Goal: Transaction & Acquisition: Purchase product/service

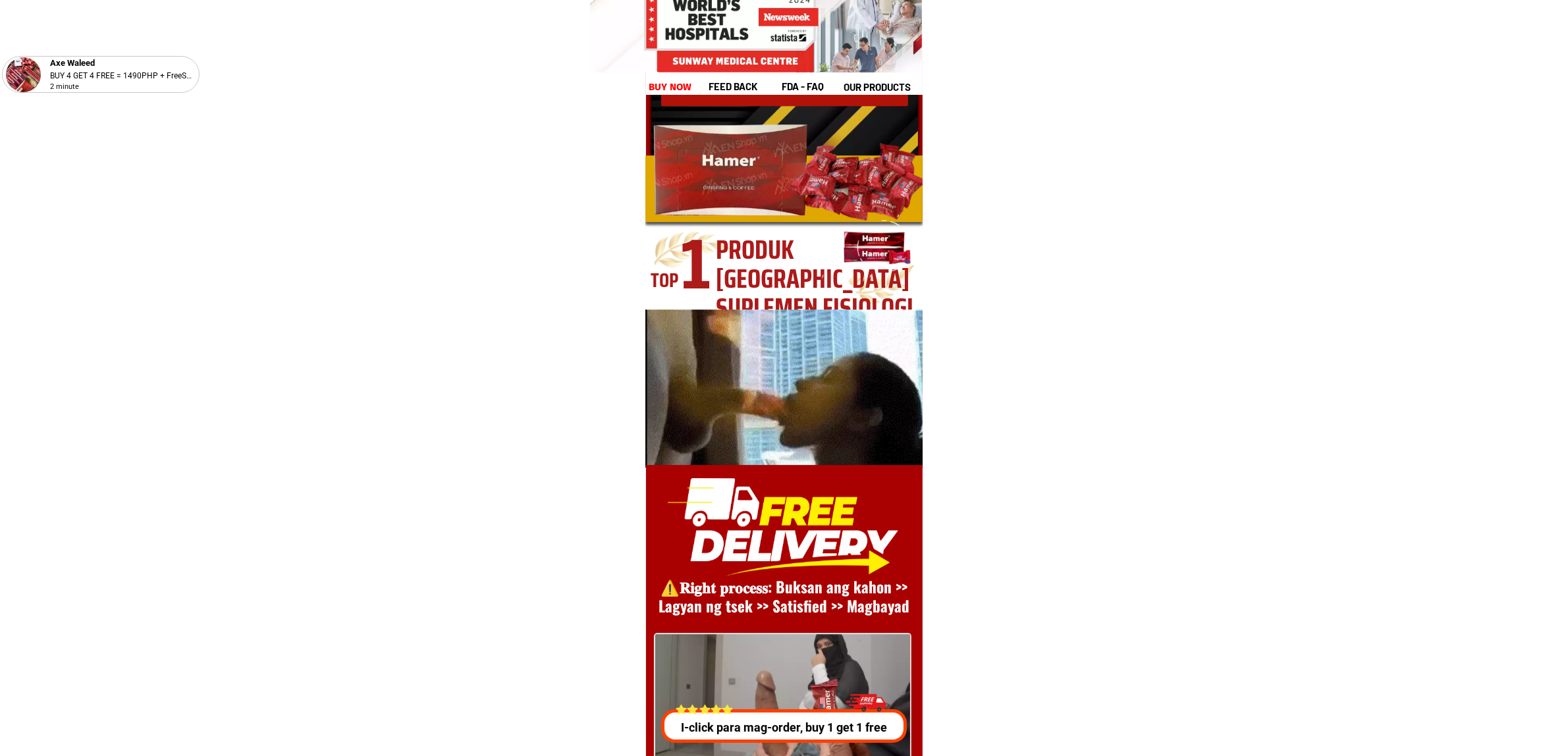
scroll to position [18124, 0]
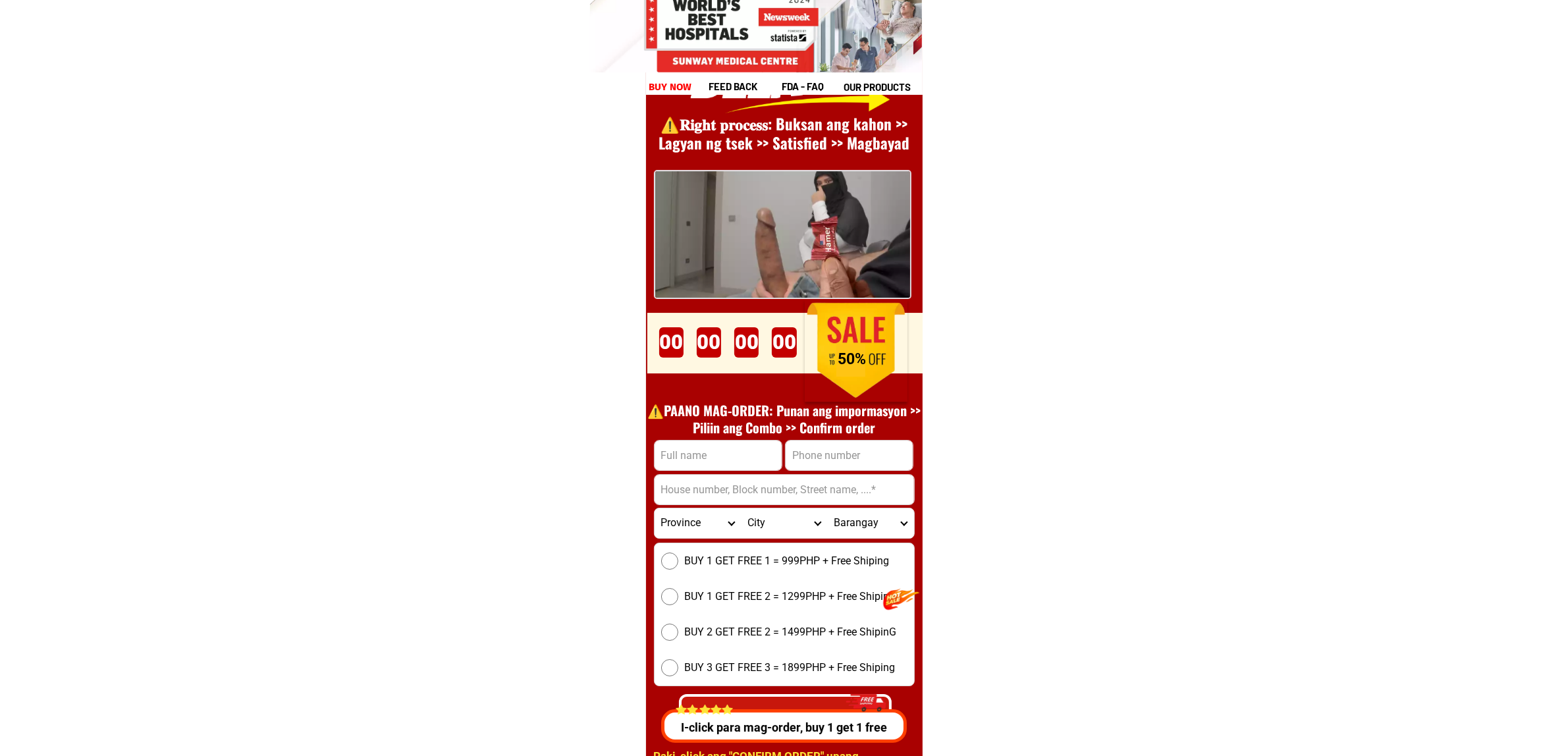
click at [819, 448] on input "Input phone_number" at bounding box center [849, 455] width 127 height 30
paste input "09515997872"
type input "09515997872"
click at [718, 458] on input "Input full_name" at bounding box center [718, 455] width 127 height 30
paste input "[PERSON_NAME]"
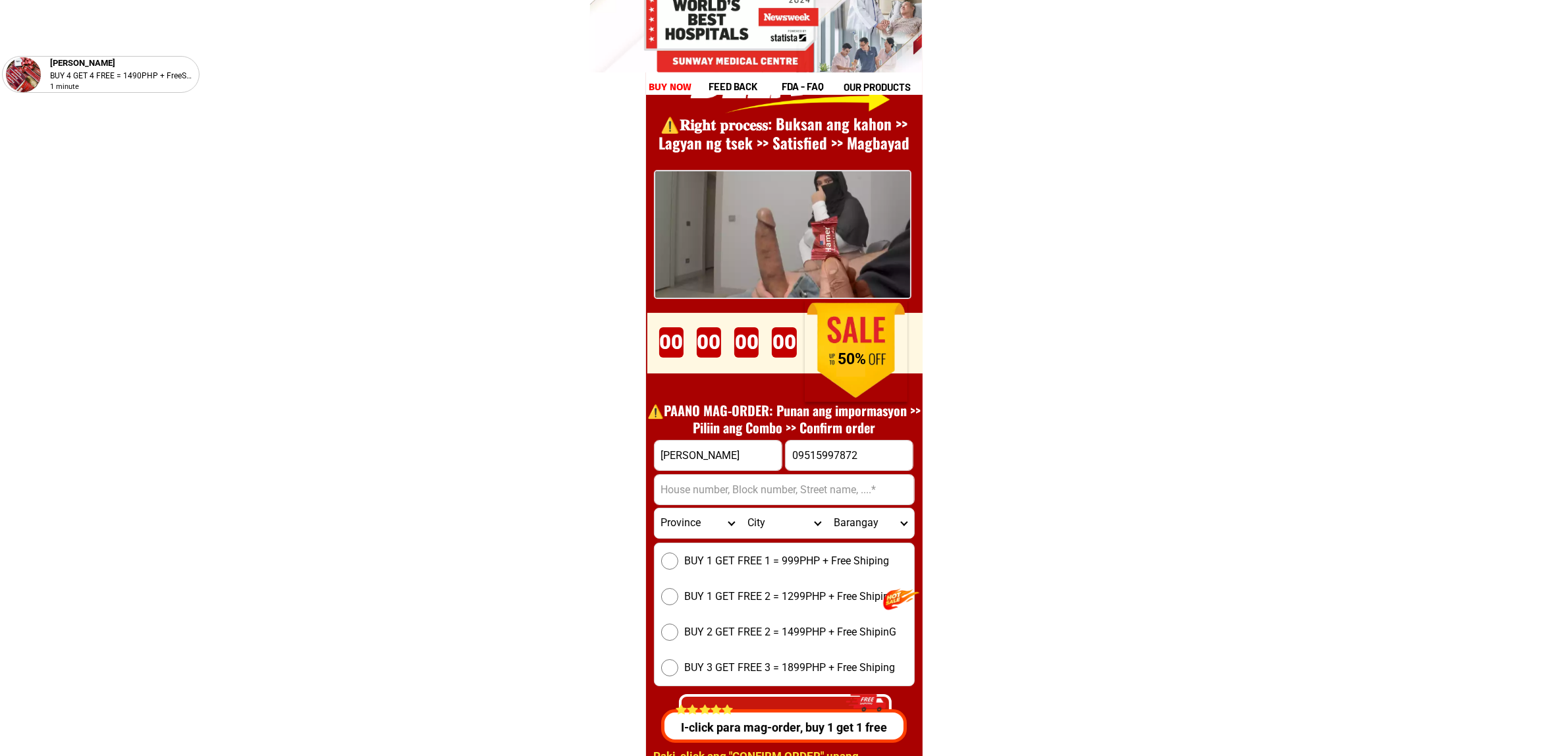
type input "[PERSON_NAME]"
click at [787, 463] on input "09515997872" at bounding box center [849, 455] width 127 height 30
click at [795, 494] on input "Input address" at bounding box center [784, 489] width 260 height 30
paste input "39b - Acacia street sikakatvelle brgy Tunasan [GEOGRAPHIC_DATA], [GEOGRAPHIC_DA…"
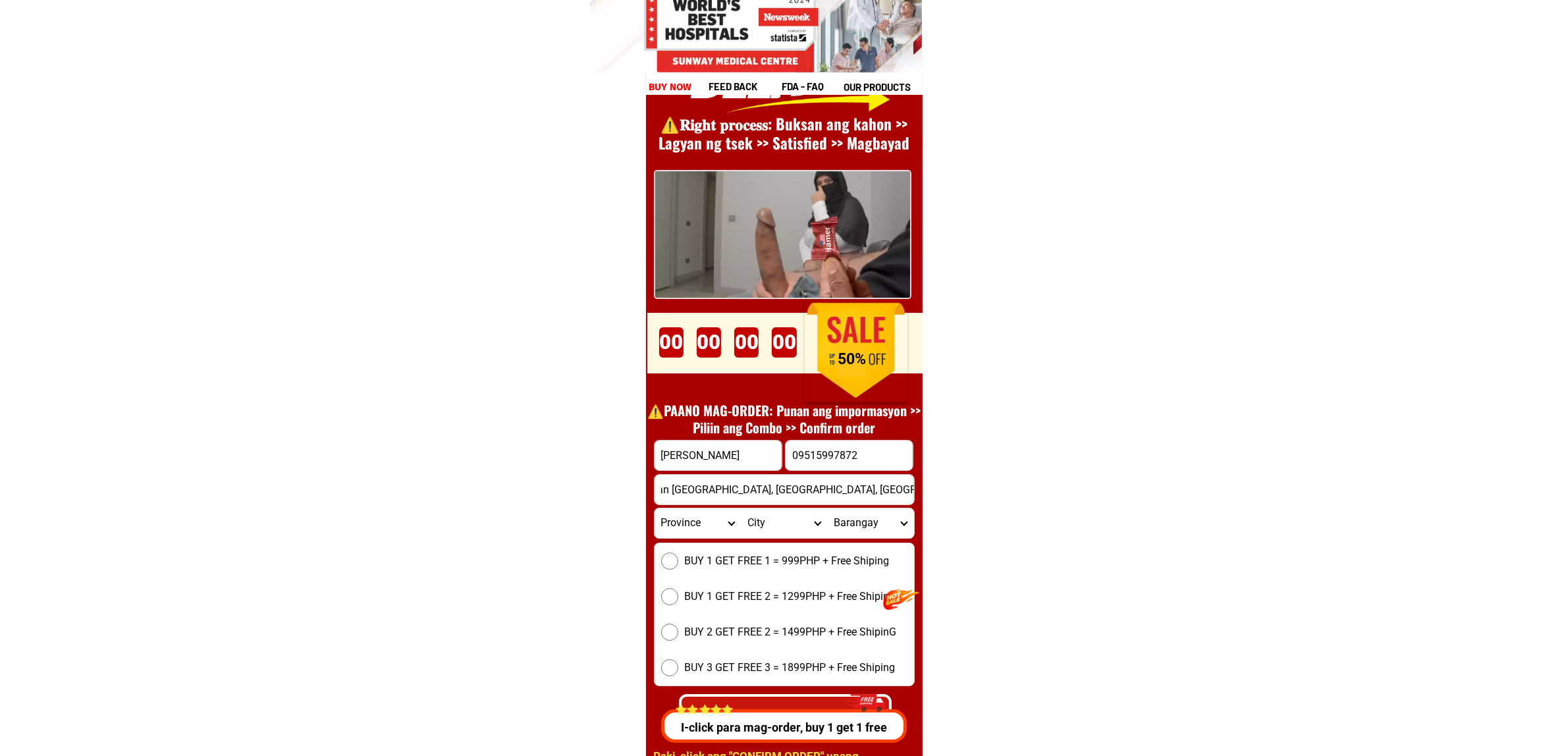
type input "39b - Acacia street sikakatvelle brgy Tunasan [GEOGRAPHIC_DATA], [GEOGRAPHIC_DA…"
drag, startPoint x: 722, startPoint y: 564, endPoint x: 733, endPoint y: 629, distance: 65.9
click at [721, 564] on span "BUY 1 GET FREE 1 = 999PHP + Free Shiping" at bounding box center [787, 561] width 205 height 16
click at [679, 564] on input "BUY 1 GET FREE 1 = 999PHP + Free Shiping" at bounding box center [670, 561] width 17 height 17
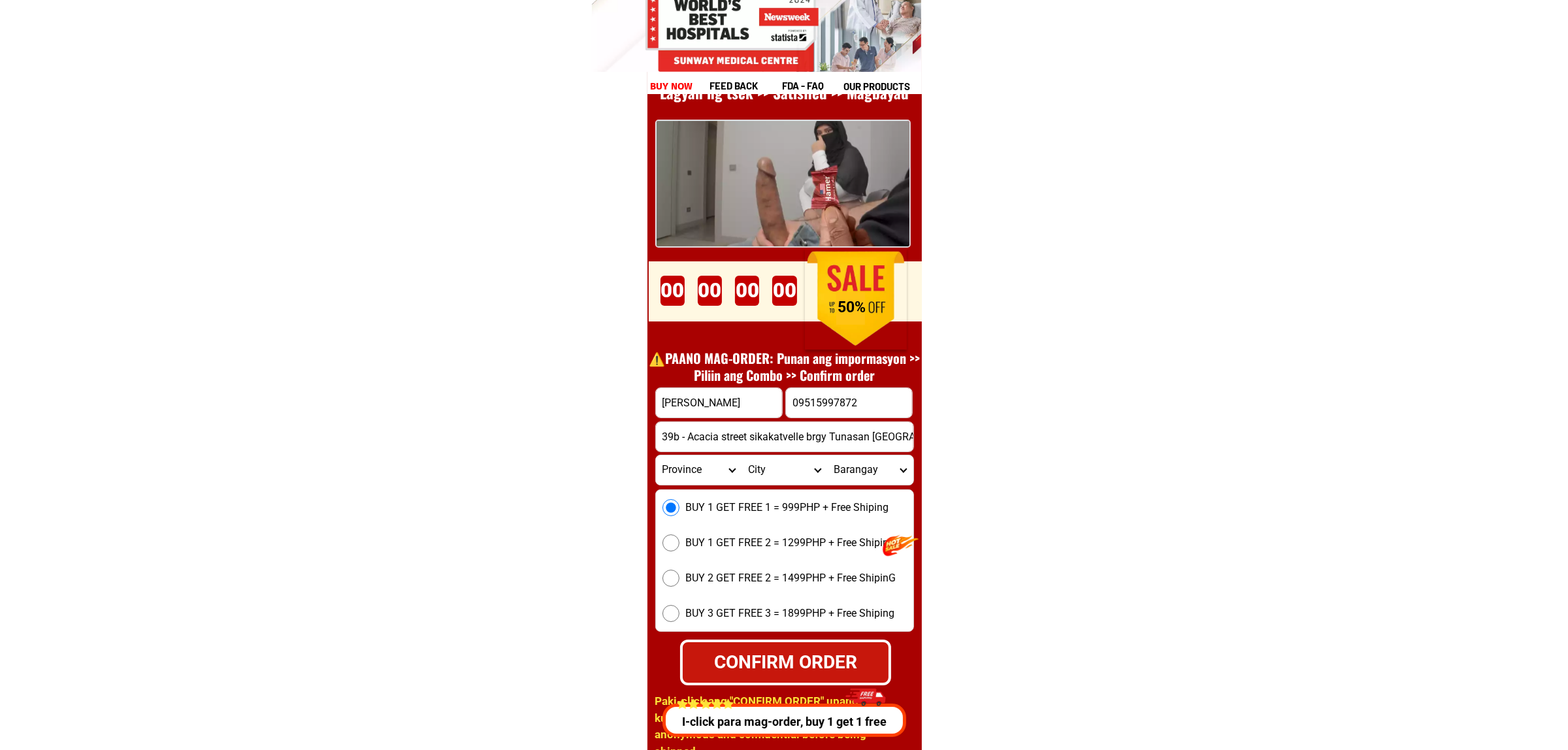
scroll to position [18144, 0]
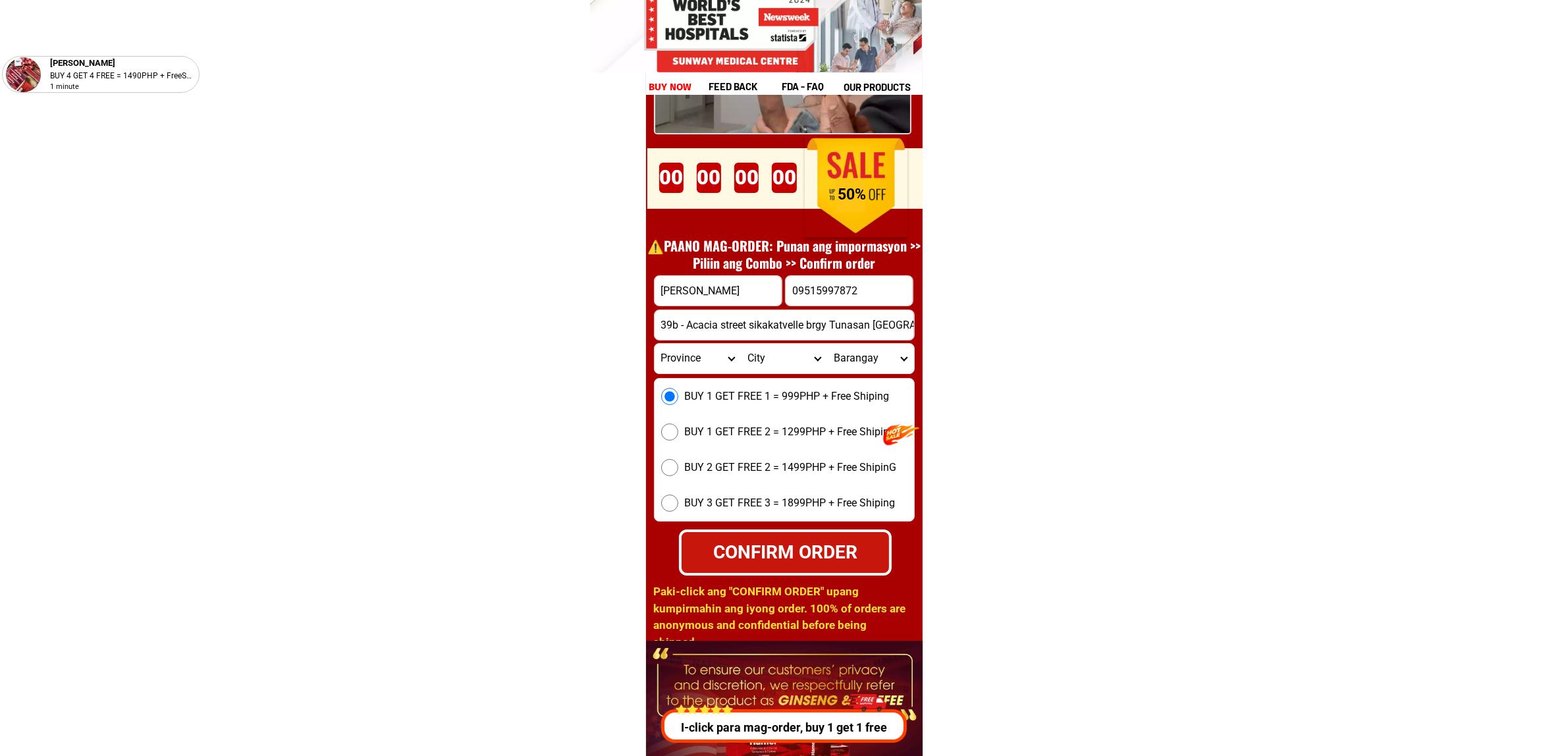
click at [767, 547] on div "CONFIRM ORDER" at bounding box center [786, 552] width 217 height 29
radio input "true"
